Goal: Find specific page/section: Find specific page/section

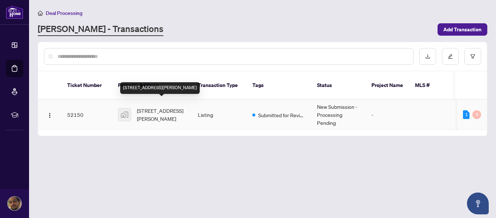
click at [167, 106] on span "[STREET_ADDRESS][PERSON_NAME]" at bounding box center [161, 114] width 49 height 16
